Goal: Task Accomplishment & Management: Use online tool/utility

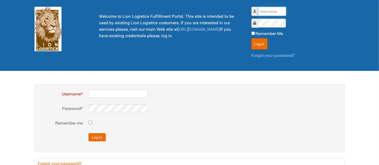
drag, startPoint x: 272, startPoint y: 7, endPoint x: 271, endPoint y: 13, distance: 6.0
click at [272, 7] on input "Username" at bounding box center [272, 11] width 28 height 9
type input "al"
click at [251, 38] on button "Log in" at bounding box center [259, 43] width 16 height 11
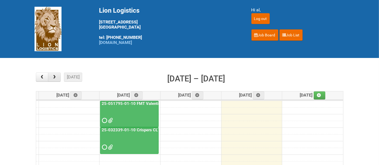
click at [56, 77] on span "button" at bounding box center [54, 77] width 5 height 4
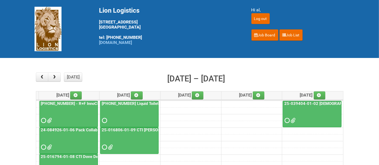
click at [67, 114] on div at bounding box center [68, 116] width 57 height 18
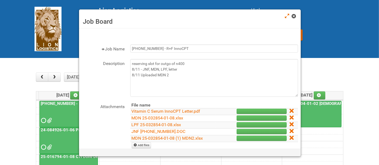
click at [294, 16] on span at bounding box center [294, 16] width 4 height 4
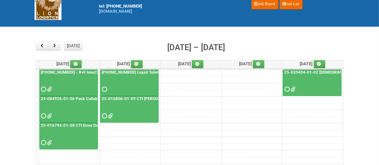
scroll to position [30, 0]
